Goal: Information Seeking & Learning: Learn about a topic

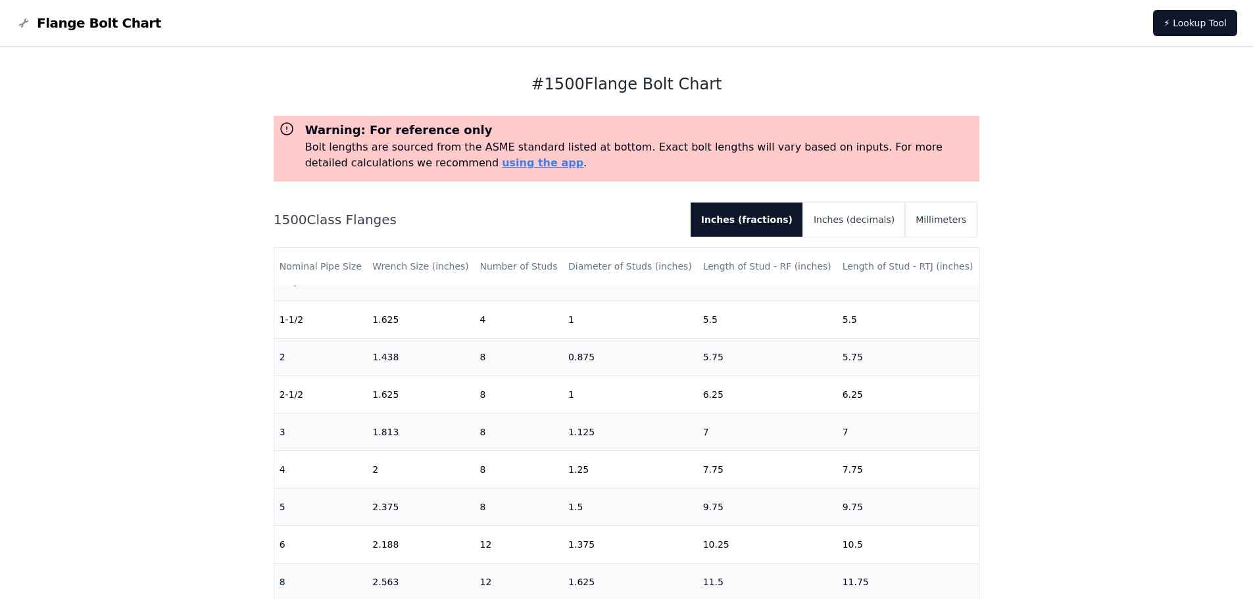
scroll to position [197, 0]
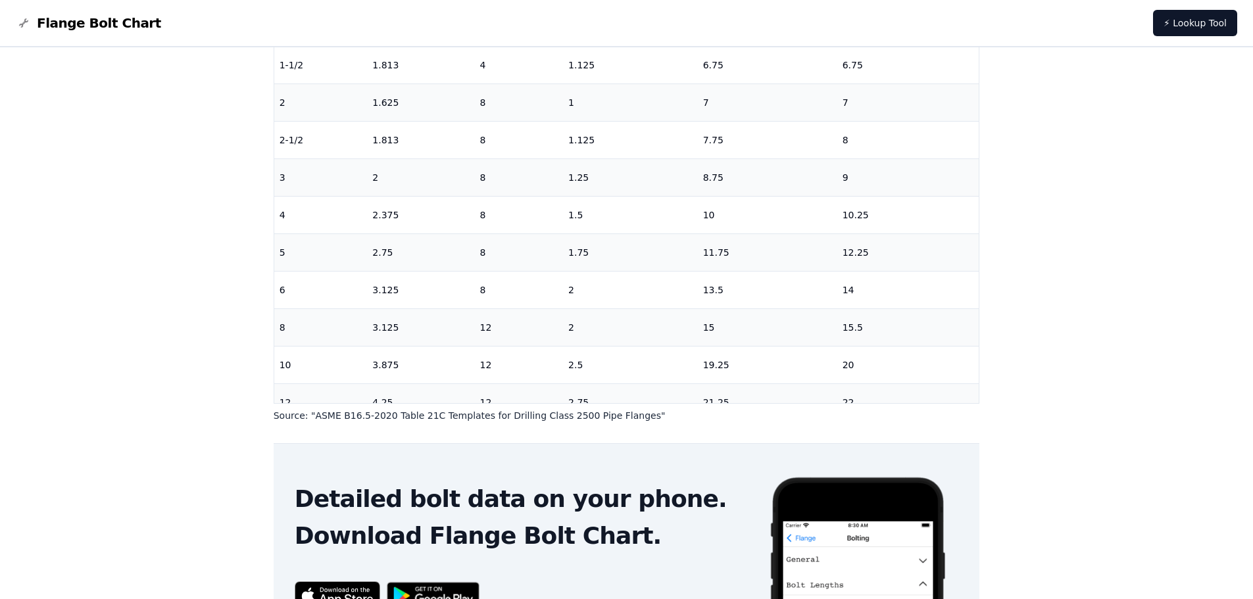
scroll to position [132, 0]
